Goal: Information Seeking & Learning: Learn about a topic

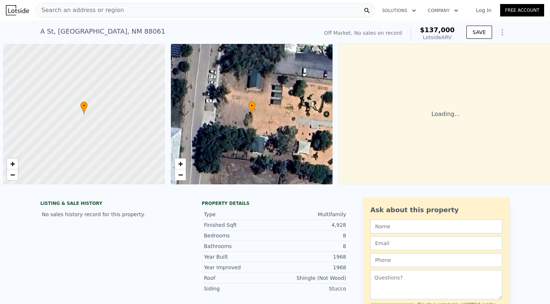
scroll to position [0, 3]
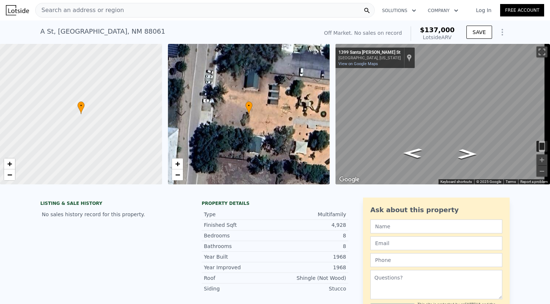
click at [80, 9] on span "Search an address or region" at bounding box center [80, 10] width 88 height 9
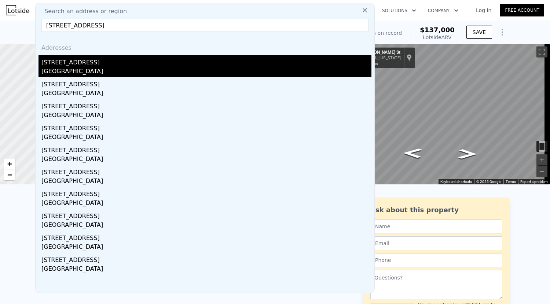
type input "2313 N Cactus St, Silver City, NM 88061"
click at [63, 72] on div "[GEOGRAPHIC_DATA]" at bounding box center [206, 72] width 330 height 10
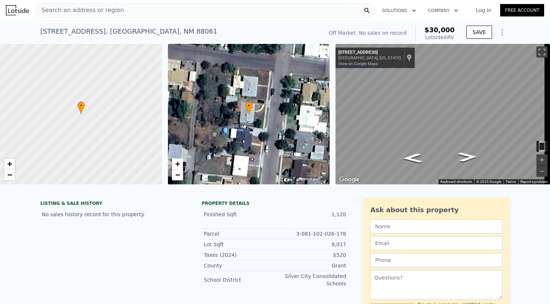
click at [280, 110] on div "• + − • + − ← Move left → Move right ↑ Move up ↓ Move down + Zoom in - Zoom out…" at bounding box center [275, 114] width 550 height 141
click at [463, 160] on icon "Go North, N Cactus St" at bounding box center [467, 160] width 38 height 14
click at [421, 159] on icon "Go South, N Cactus St" at bounding box center [412, 162] width 38 height 14
type input "$ 137,000"
type input "5"
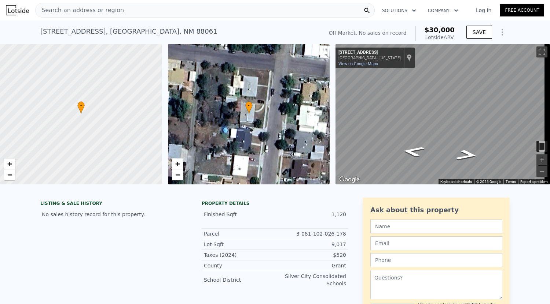
type input "$ 29,999"
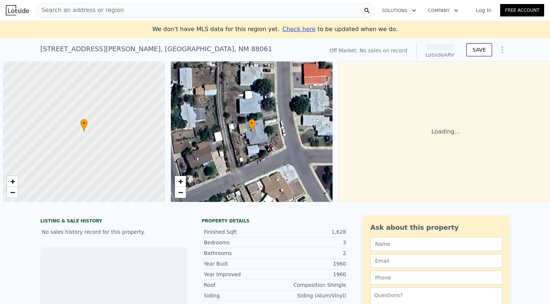
scroll to position [0, 3]
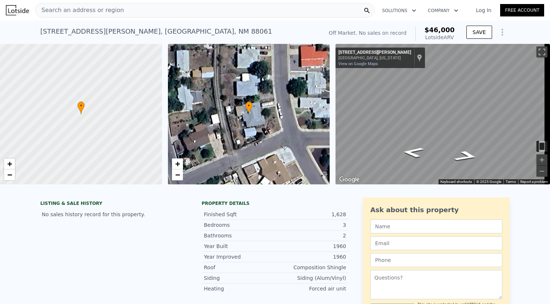
click at [118, 8] on div "Search an address or region" at bounding box center [204, 10] width 339 height 15
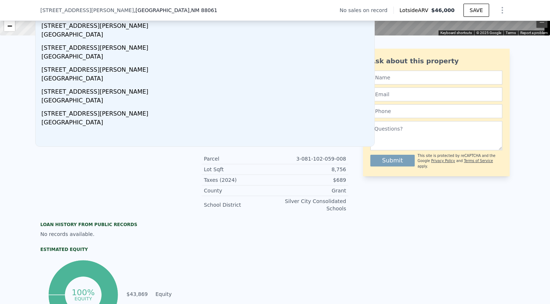
scroll to position [0, 0]
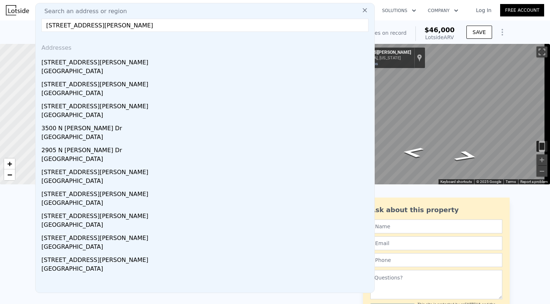
drag, startPoint x: 169, startPoint y: 29, endPoint x: 2, endPoint y: 29, distance: 167.4
paste input "[STREET_ADDRESS]"
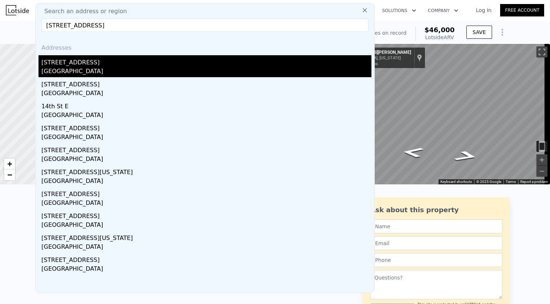
type input "[STREET_ADDRESS]"
click at [65, 66] on div "[STREET_ADDRESS]" at bounding box center [206, 61] width 330 height 12
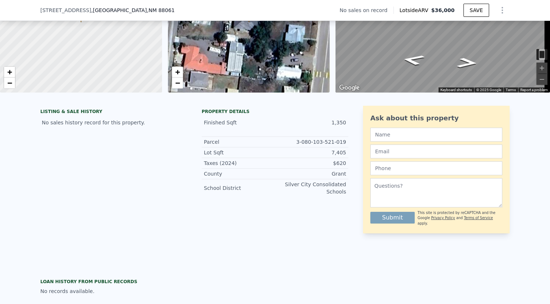
scroll to position [71, 0]
